Goal: Task Accomplishment & Management: Complete application form

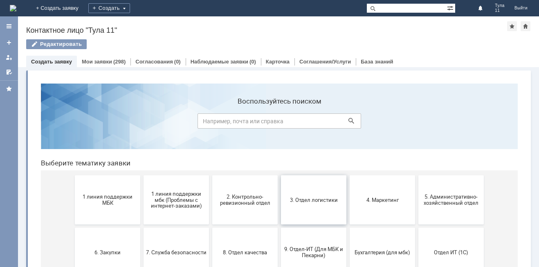
click at [310, 206] on button "3. Отдел логистики" at bounding box center [313, 199] width 65 height 49
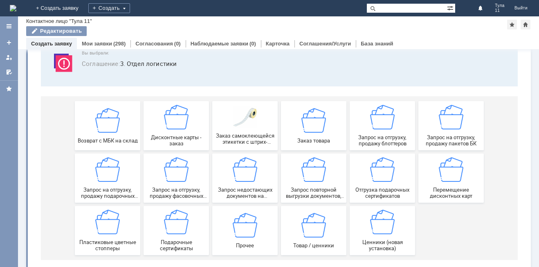
scroll to position [68, 0]
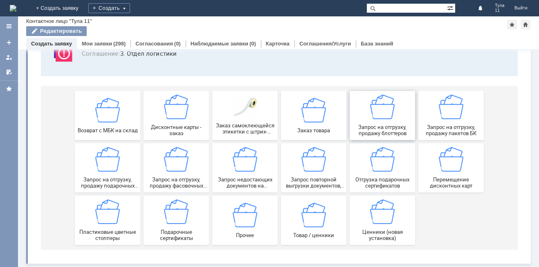
click at [372, 111] on img at bounding box center [382, 107] width 25 height 25
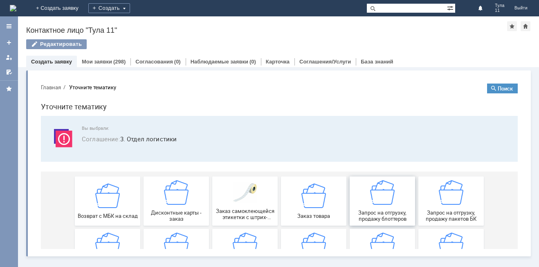
scroll to position [0, 0]
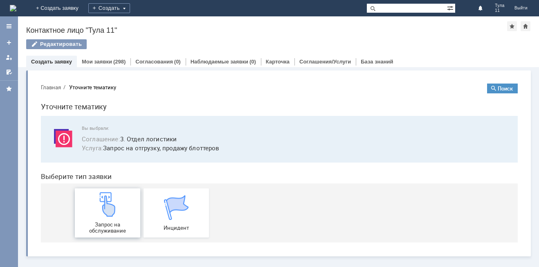
click at [115, 208] on img at bounding box center [107, 204] width 25 height 25
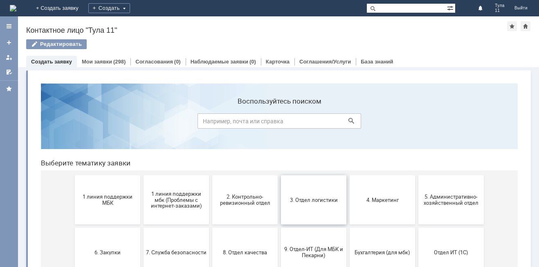
click at [313, 209] on button "3. Отдел логистики" at bounding box center [313, 199] width 65 height 49
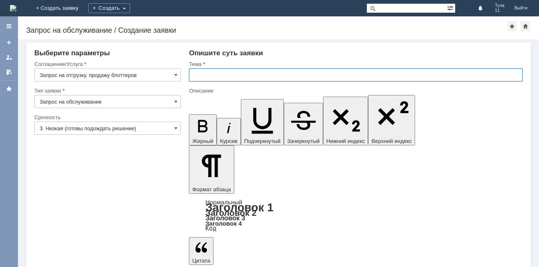
click at [211, 74] on input "text" at bounding box center [356, 74] width 334 height 13
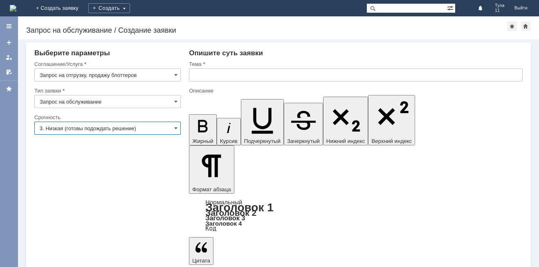
click at [140, 126] on input "3. Низкая (готовы подождать решение)" at bounding box center [107, 128] width 146 height 13
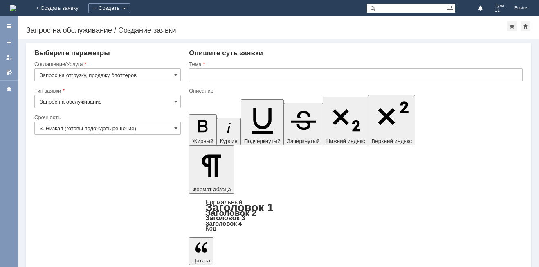
type input "3. Низкая (готовы подождать решение)"
